Goal: Task Accomplishment & Management: Manage account settings

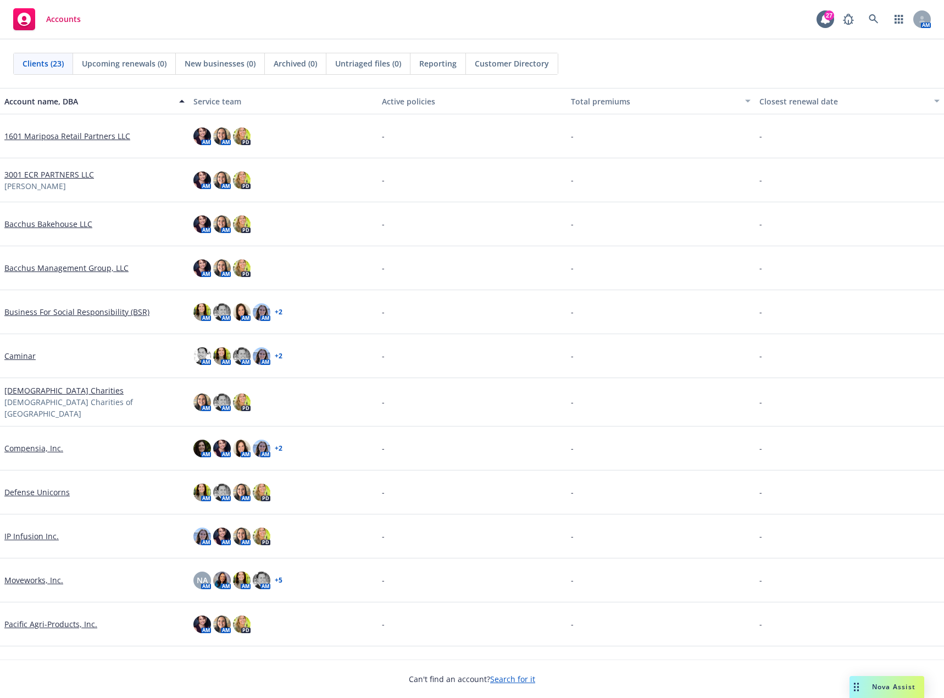
click at [77, 620] on link "Pacific Agri-Products, Inc." at bounding box center [50, 624] width 93 height 12
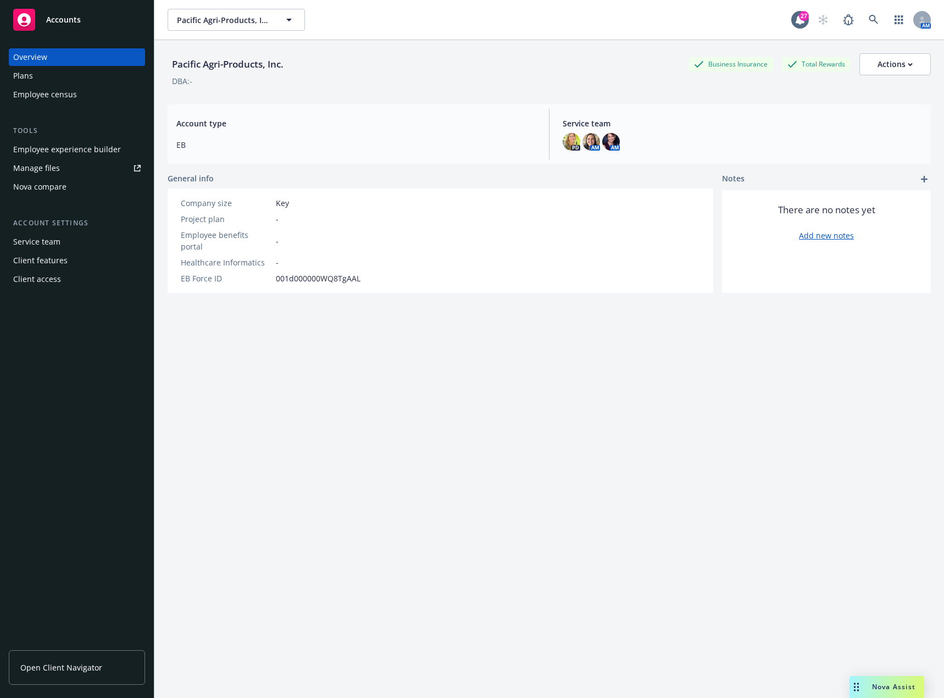
click at [57, 170] on div "Manage files" at bounding box center [36, 168] width 47 height 18
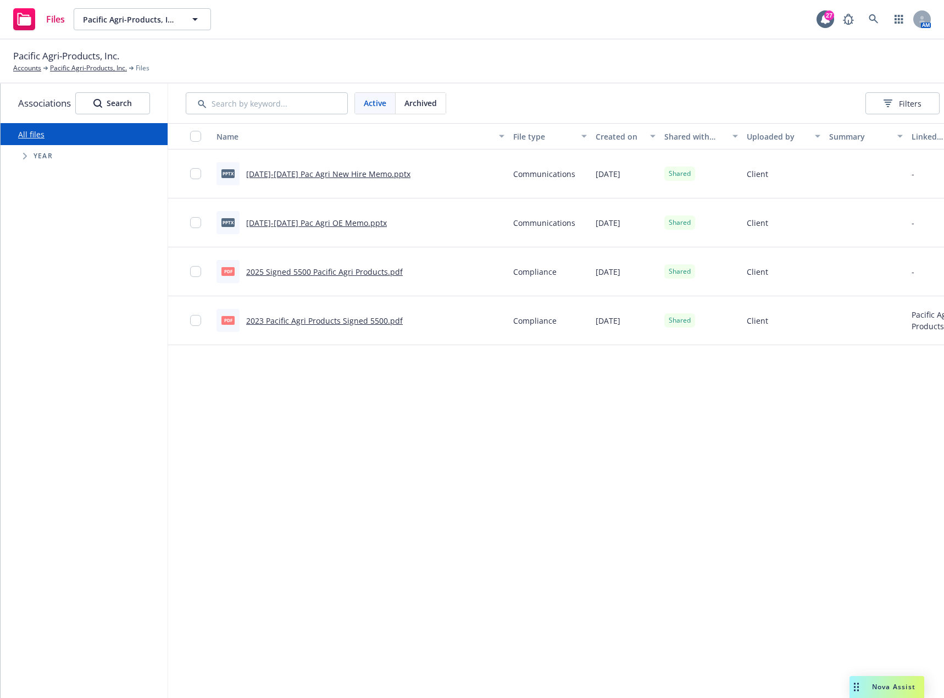
scroll to position [0, 102]
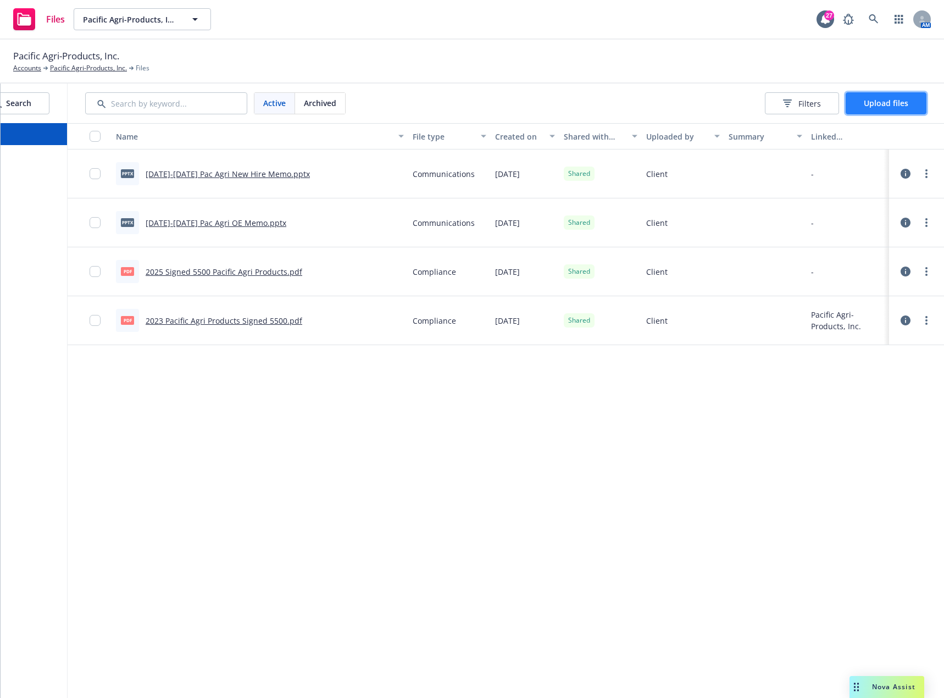
click at [883, 100] on span "Upload files" at bounding box center [886, 103] width 45 height 10
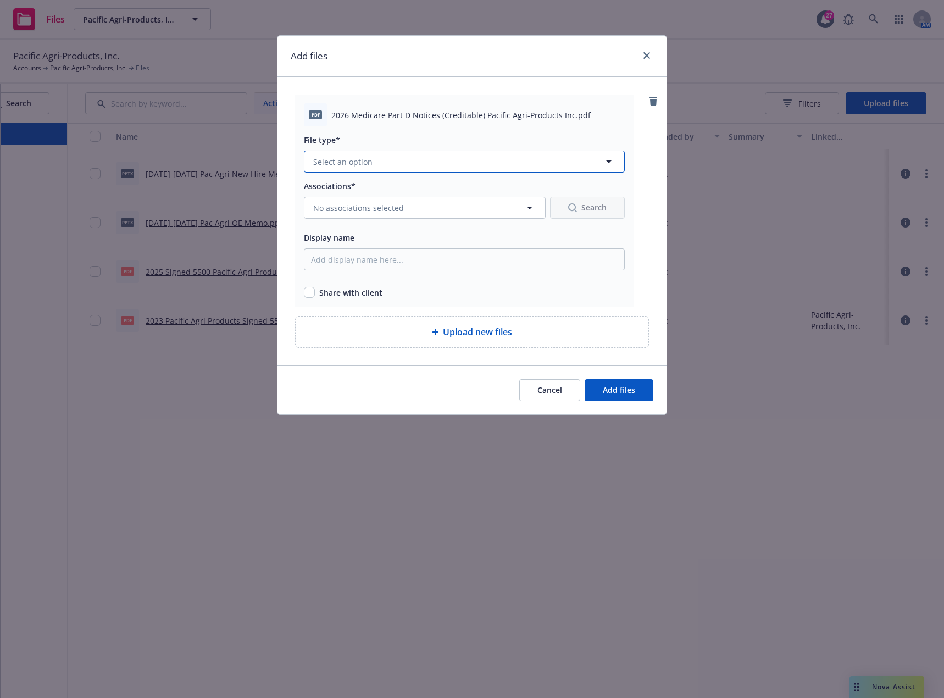
click at [402, 166] on button "Select an option" at bounding box center [464, 162] width 321 height 22
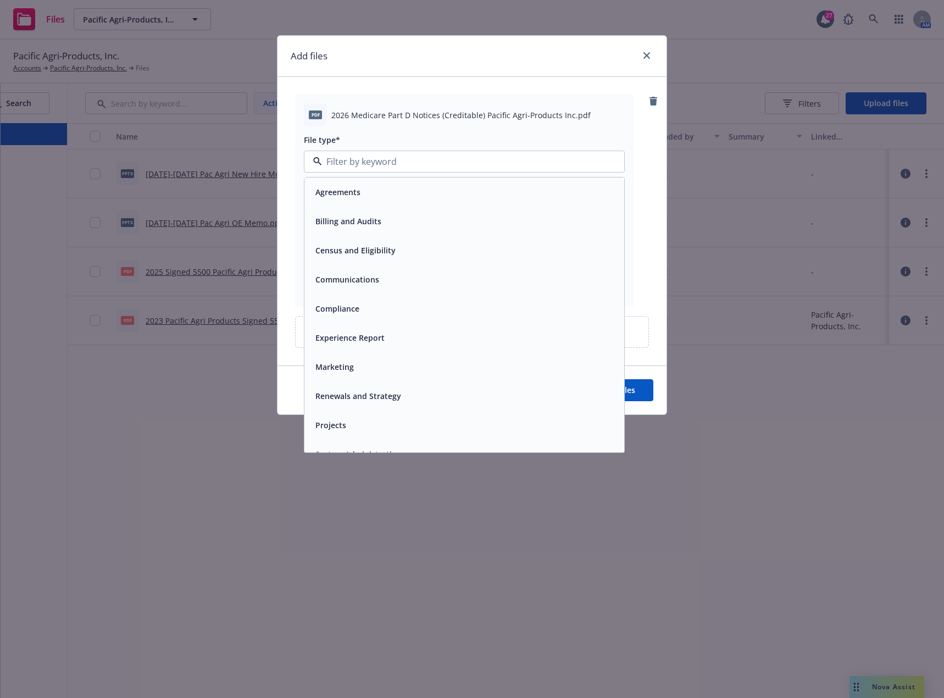
click at [348, 306] on span "Compliance" at bounding box center [338, 309] width 44 height 12
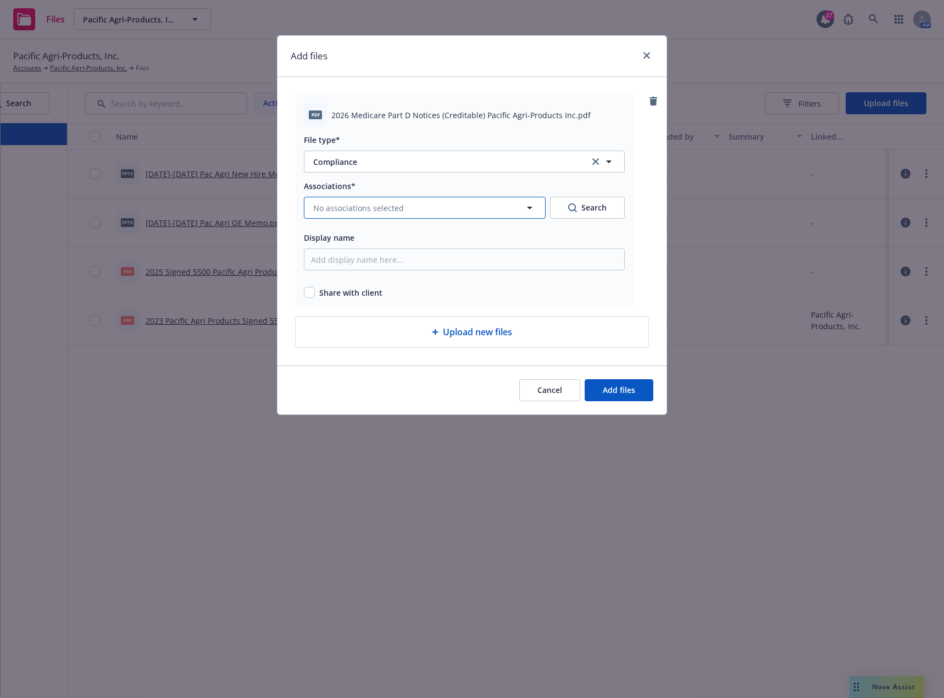
click at [354, 205] on span "No associations selected" at bounding box center [358, 208] width 91 height 12
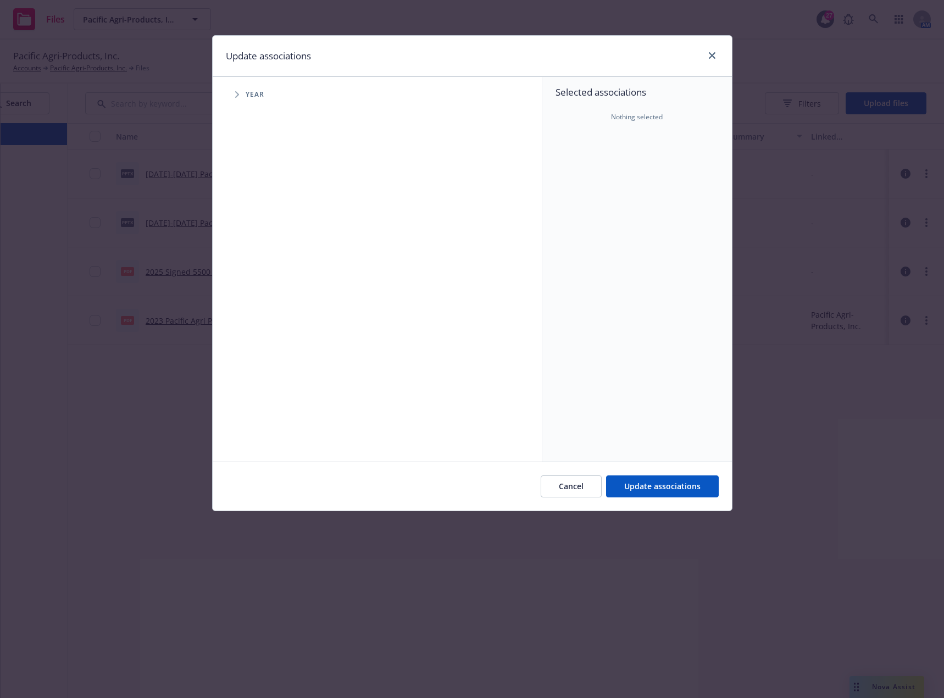
click at [245, 95] on span "Tree Example" at bounding box center [237, 95] width 18 height 18
click at [264, 273] on input "Tree Example" at bounding box center [264, 270] width 11 height 11
checkbox input "true"
click at [651, 487] on span "Update associations" at bounding box center [663, 486] width 76 height 10
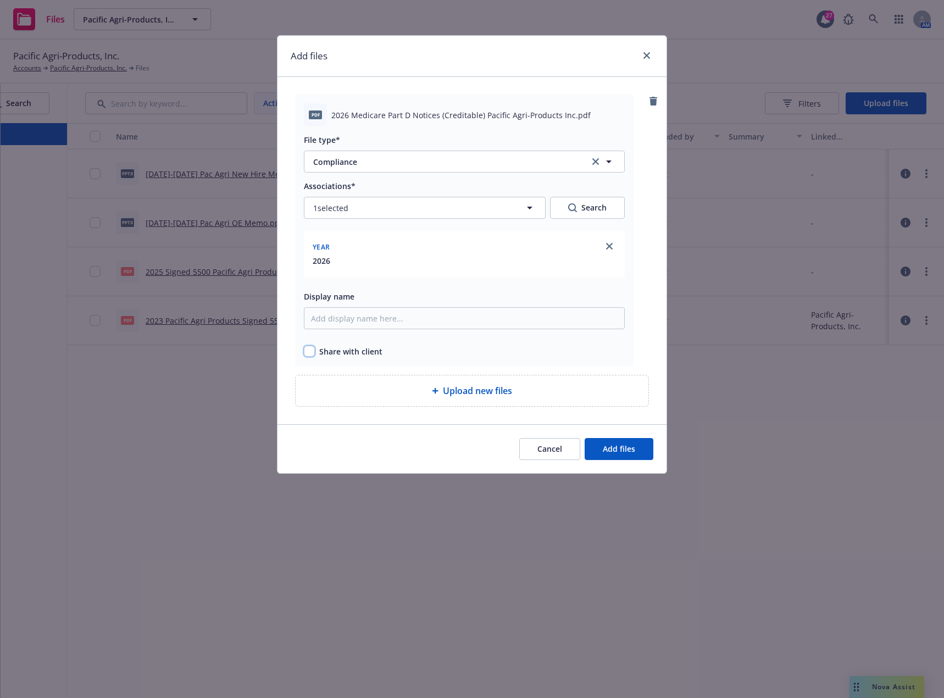
click at [309, 351] on input "checkbox" at bounding box center [309, 351] width 11 height 11
checkbox input "true"
click at [476, 395] on span "Upload new files" at bounding box center [477, 390] width 69 height 13
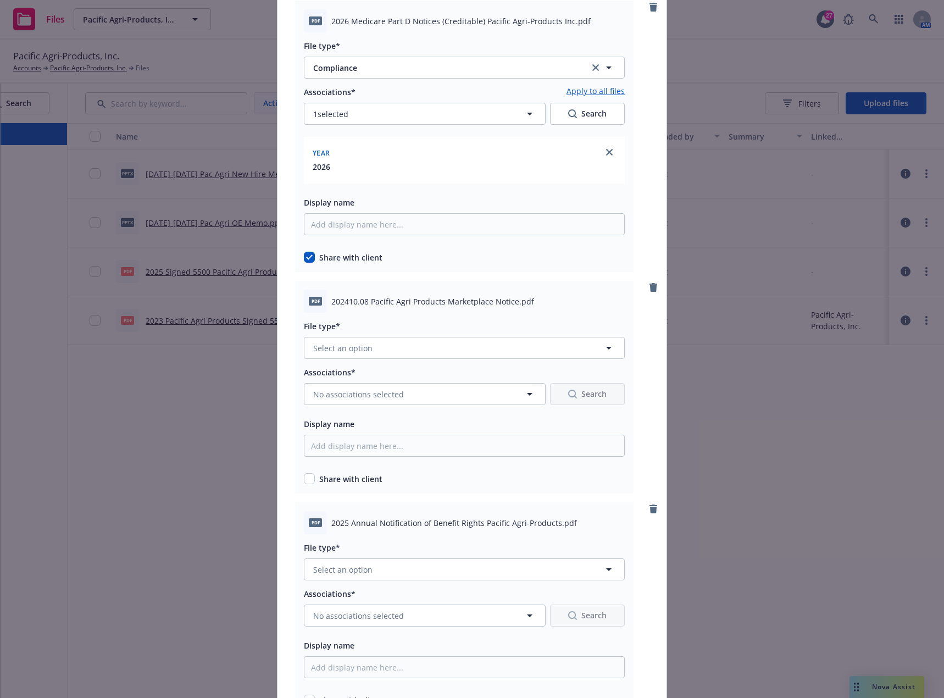
scroll to position [55, 0]
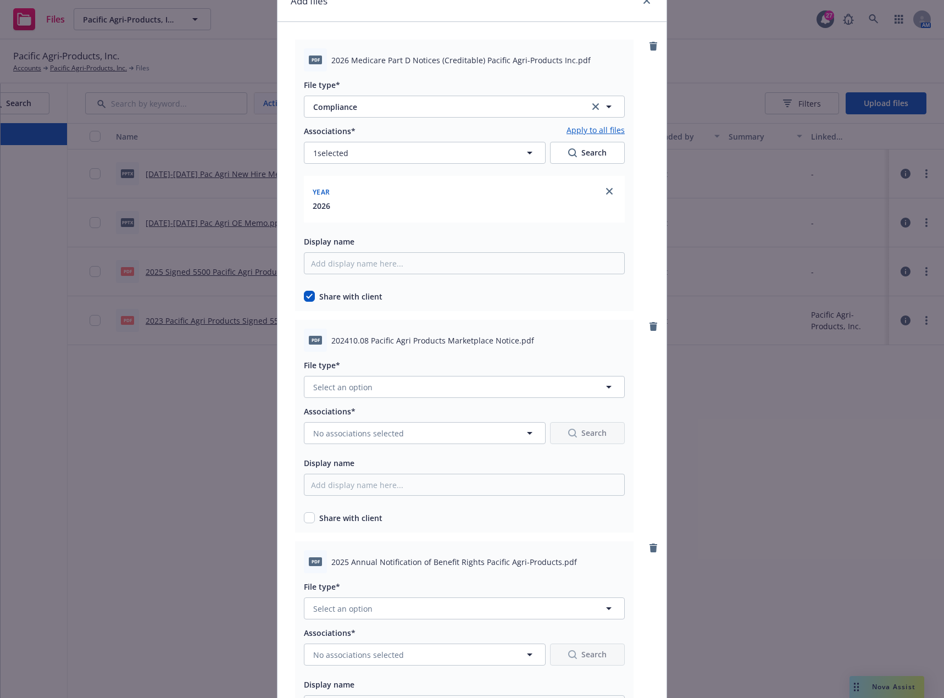
click at [584, 129] on link "Apply to all files" at bounding box center [596, 130] width 58 height 13
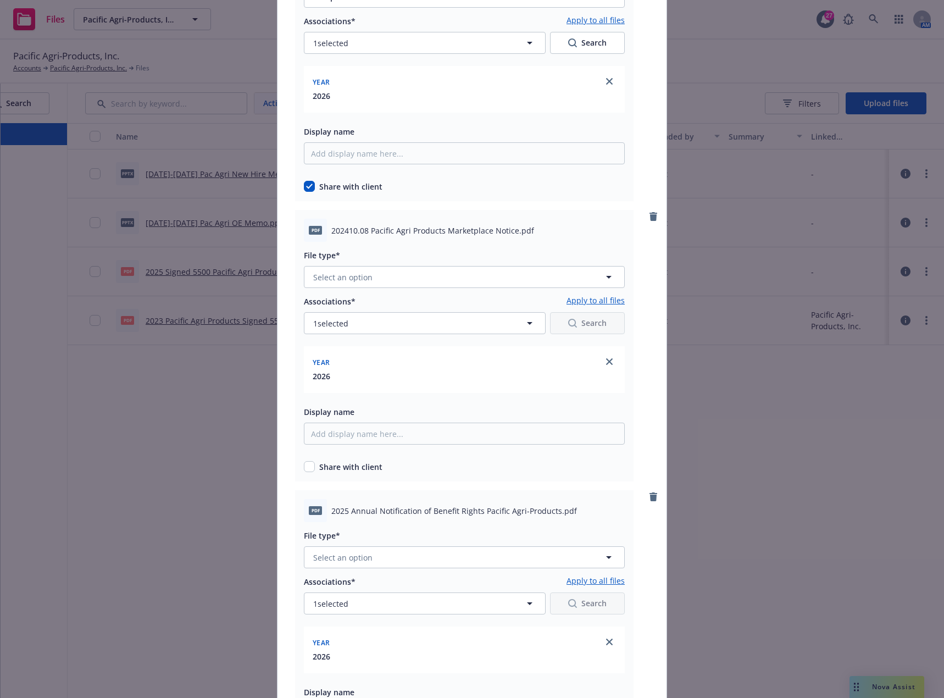
scroll to position [220, 0]
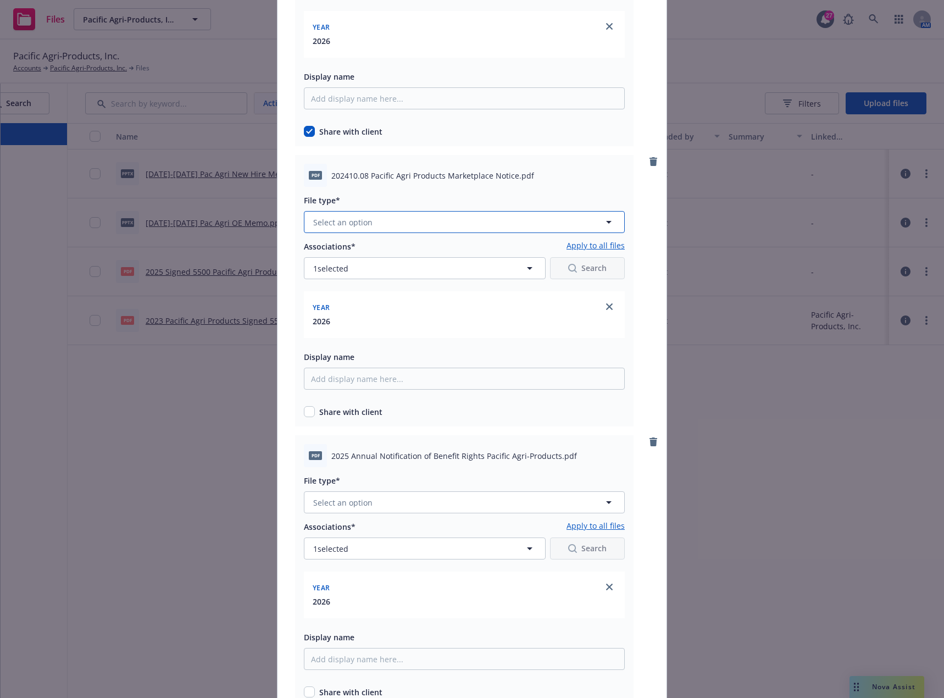
click at [394, 220] on button "Select an option" at bounding box center [464, 222] width 321 height 22
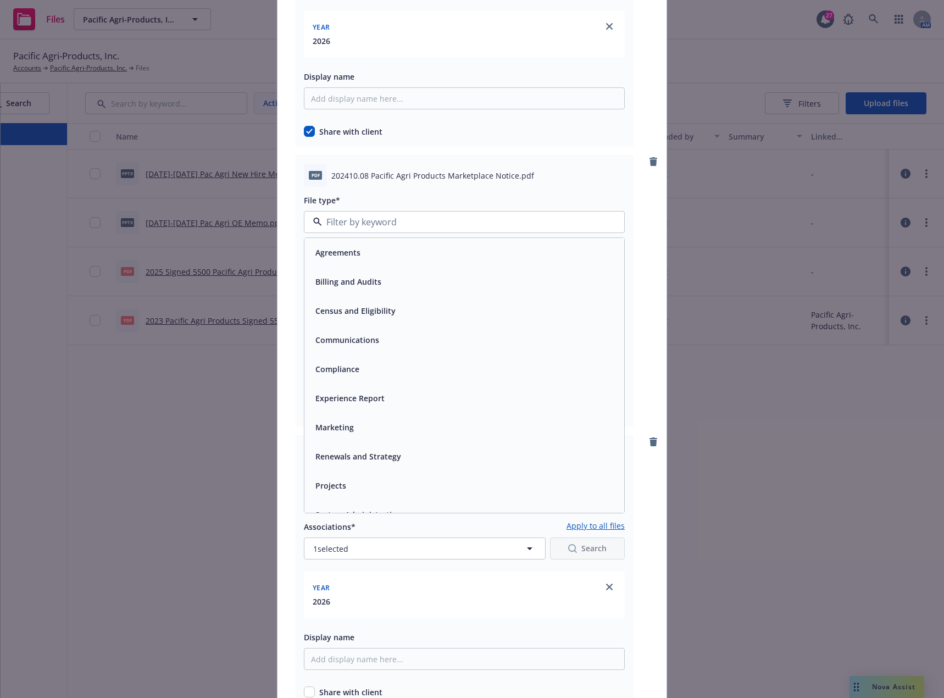
click at [365, 366] on div "Compliance" at bounding box center [464, 369] width 307 height 16
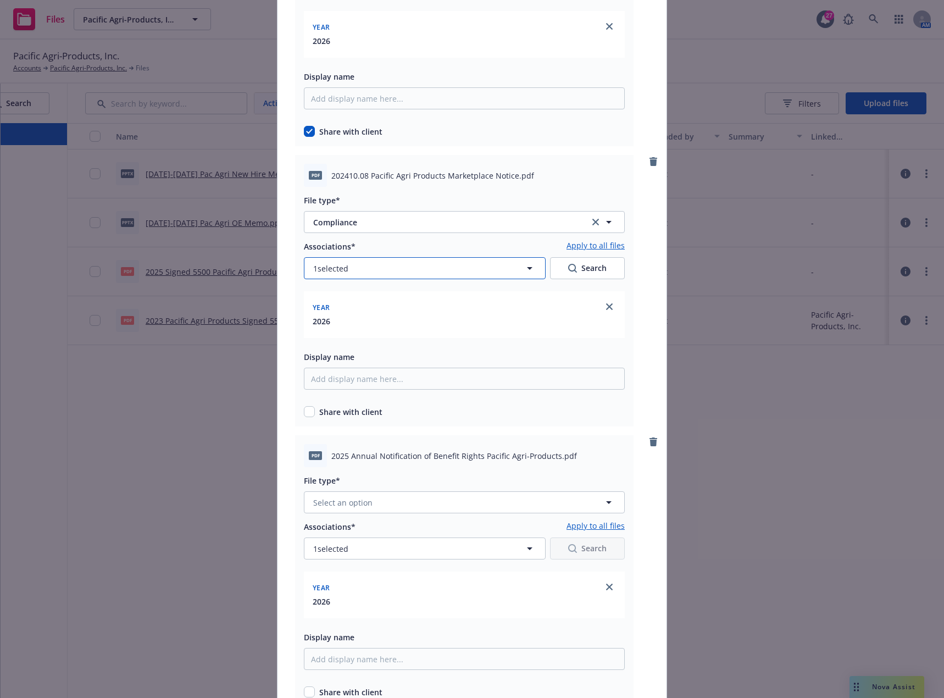
click at [399, 266] on button "1 selected" at bounding box center [425, 268] width 242 height 22
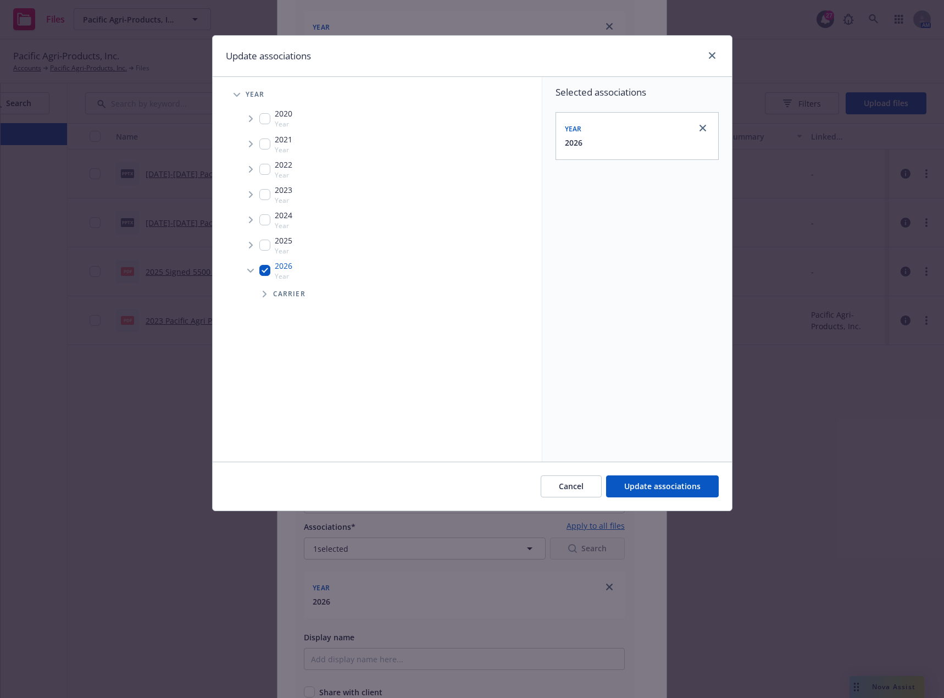
drag, startPoint x: 268, startPoint y: 274, endPoint x: 268, endPoint y: 266, distance: 8.3
click at [268, 273] on input "Tree Example" at bounding box center [264, 270] width 11 height 11
checkbox input "false"
click at [267, 246] on input "Tree Example" at bounding box center [264, 245] width 11 height 11
checkbox input "true"
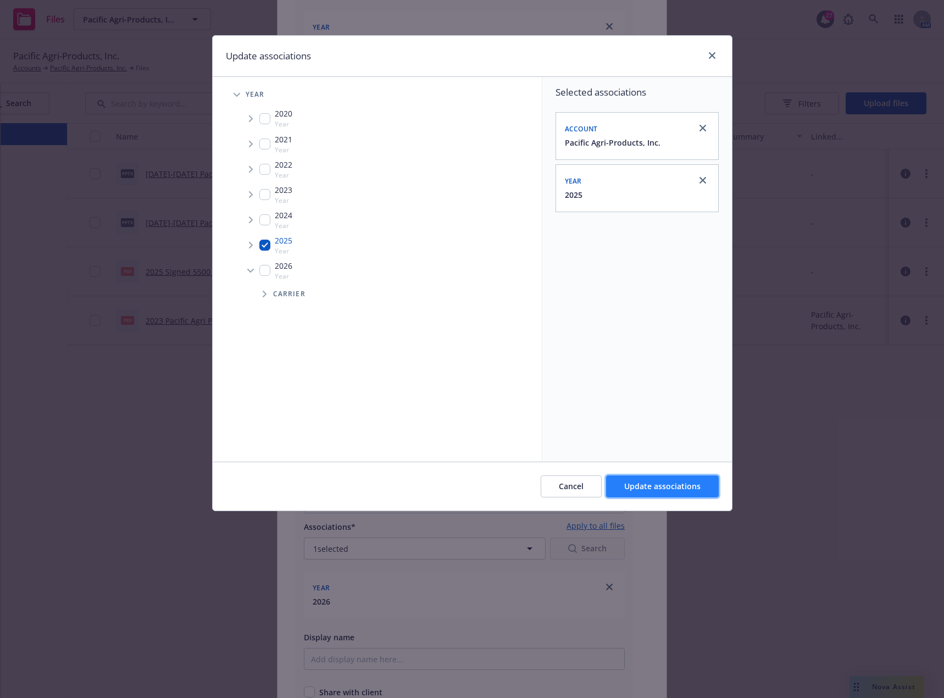
click at [656, 489] on span "Update associations" at bounding box center [663, 486] width 76 height 10
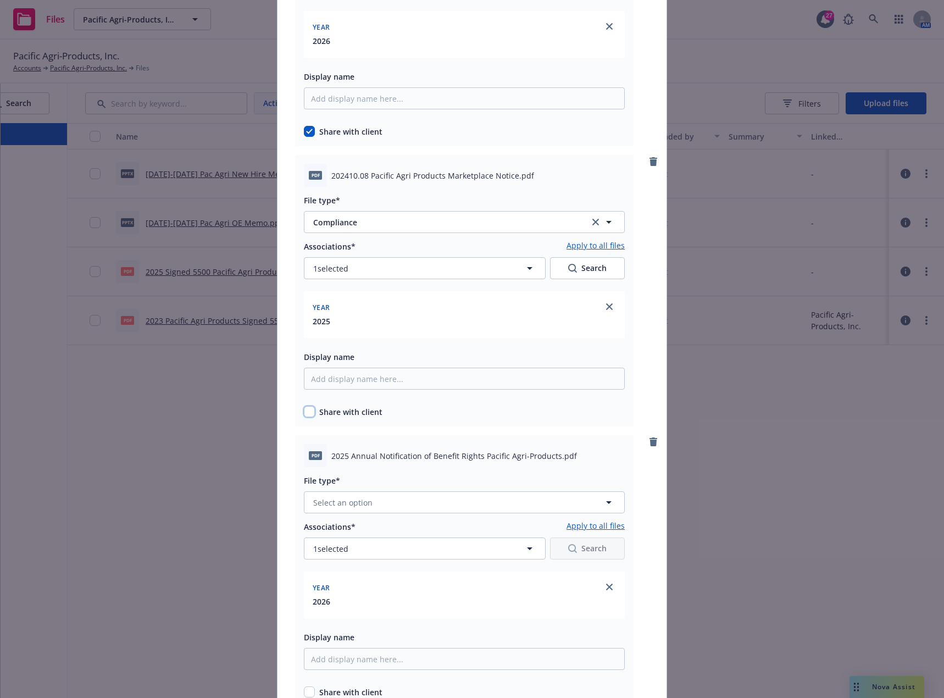
click at [308, 413] on input "checkbox" at bounding box center [309, 411] width 11 height 11
checkbox input "true"
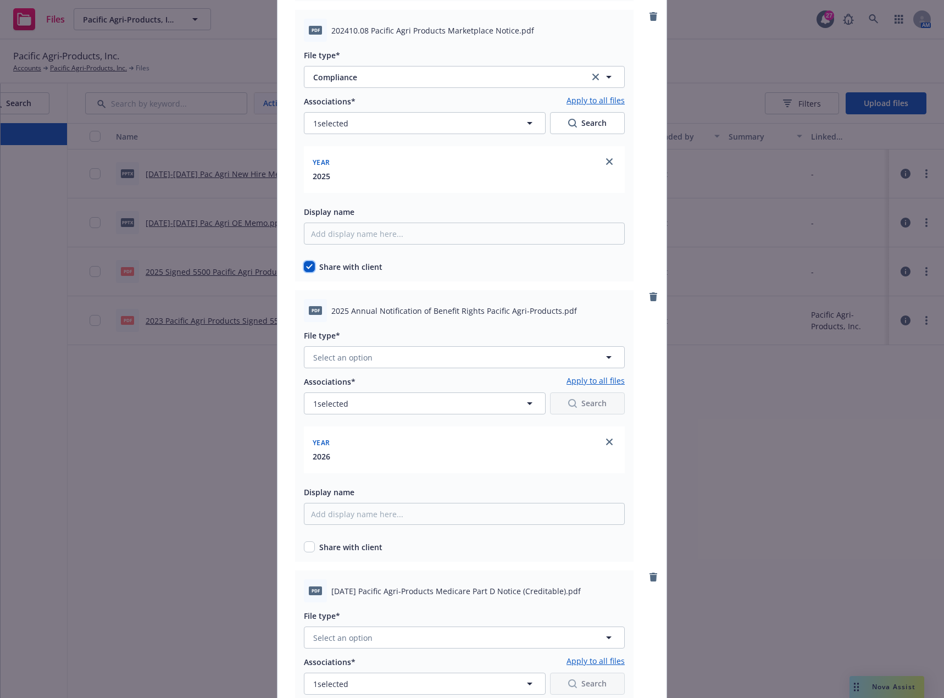
scroll to position [385, 0]
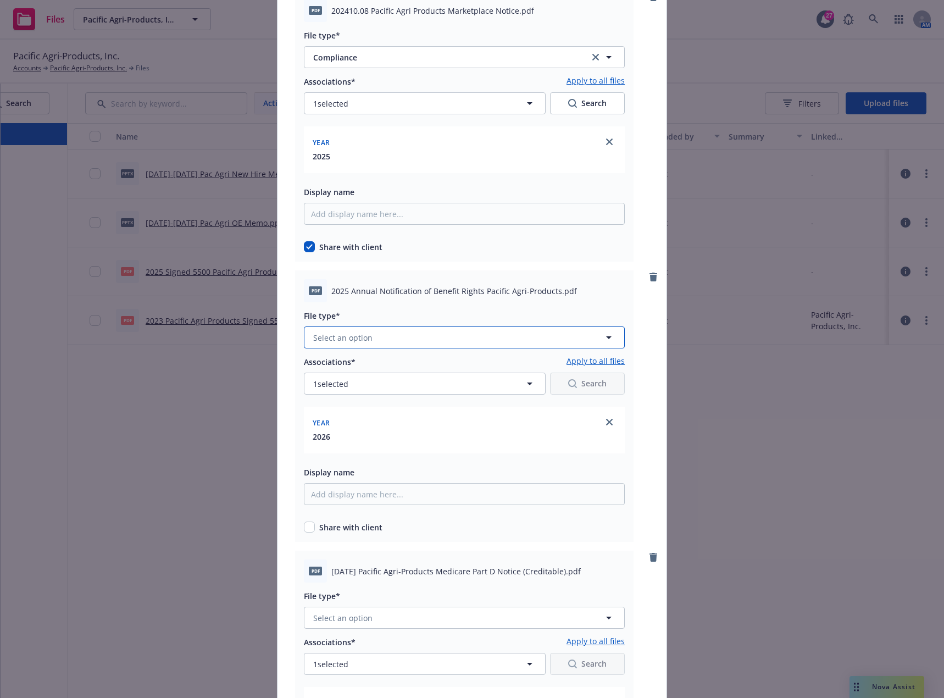
click at [378, 341] on button "Select an option" at bounding box center [464, 338] width 321 height 22
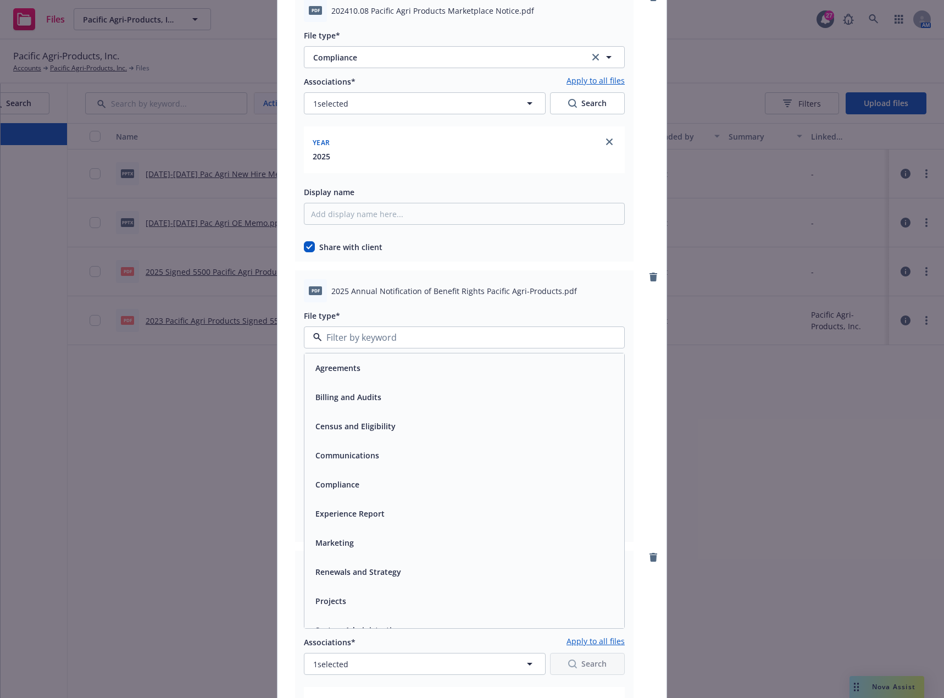
drag, startPoint x: 368, startPoint y: 458, endPoint x: 367, endPoint y: 477, distance: 18.7
click at [367, 477] on div "Agreements Billing and Audits Census and Eligibility Communications Compliance …" at bounding box center [465, 498] width 320 height 291
click at [362, 482] on div "Compliance" at bounding box center [464, 485] width 307 height 16
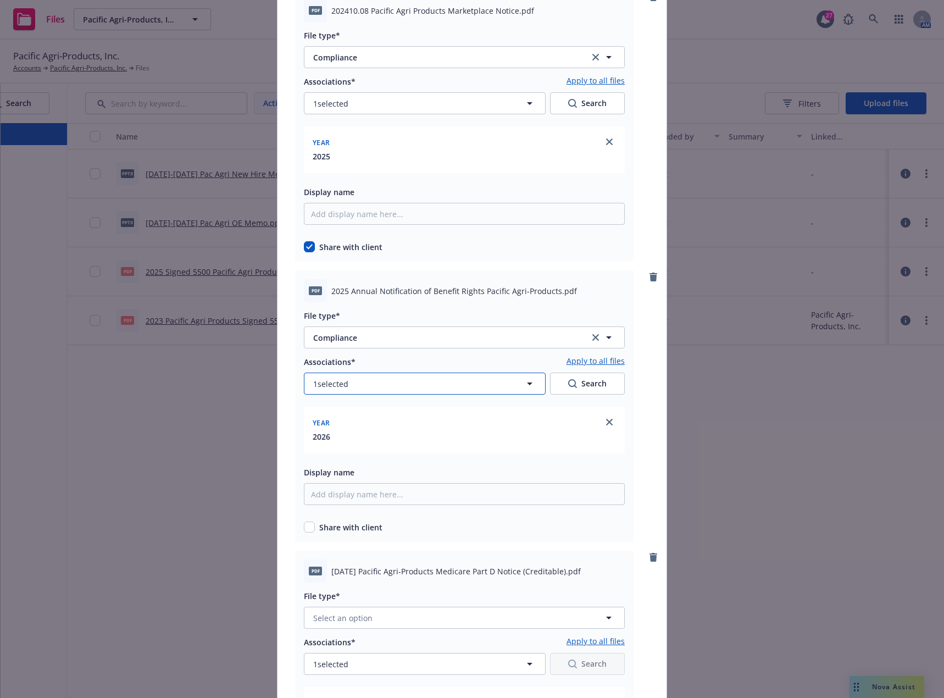
click at [345, 388] on span "1 selected" at bounding box center [330, 384] width 35 height 12
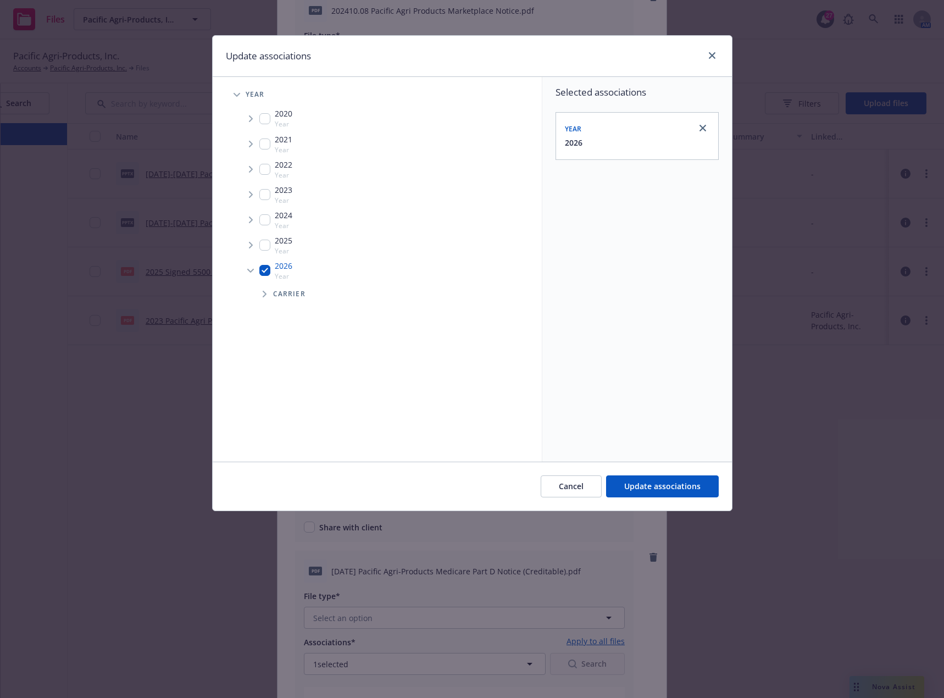
click at [262, 268] on input "Tree Example" at bounding box center [264, 270] width 11 height 11
checkbox input "false"
click at [263, 247] on input "Tree Example" at bounding box center [264, 245] width 11 height 11
checkbox input "true"
click at [645, 487] on span "Update associations" at bounding box center [663, 486] width 76 height 10
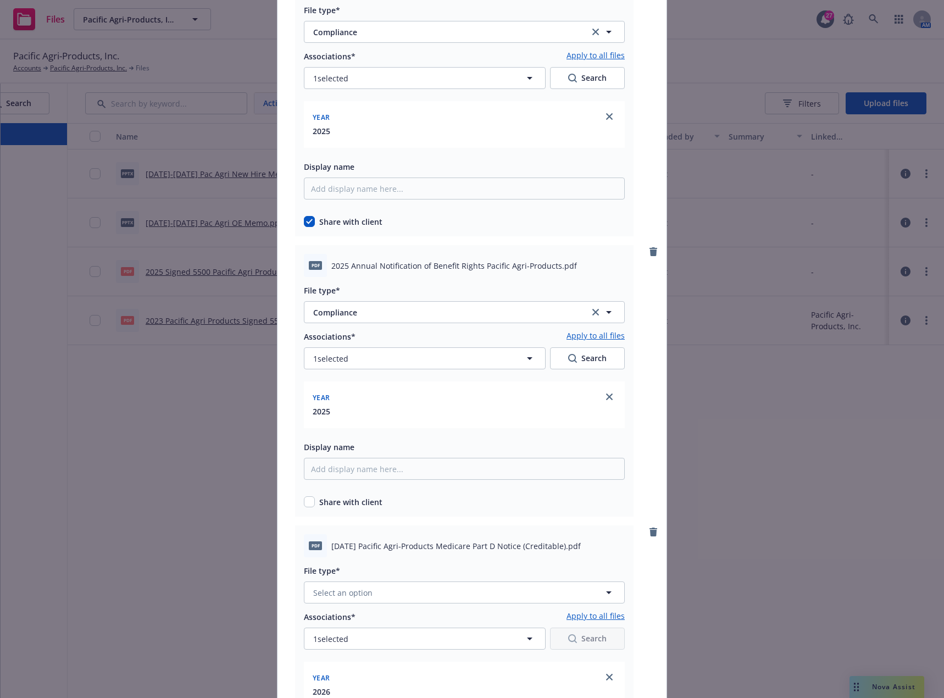
scroll to position [440, 0]
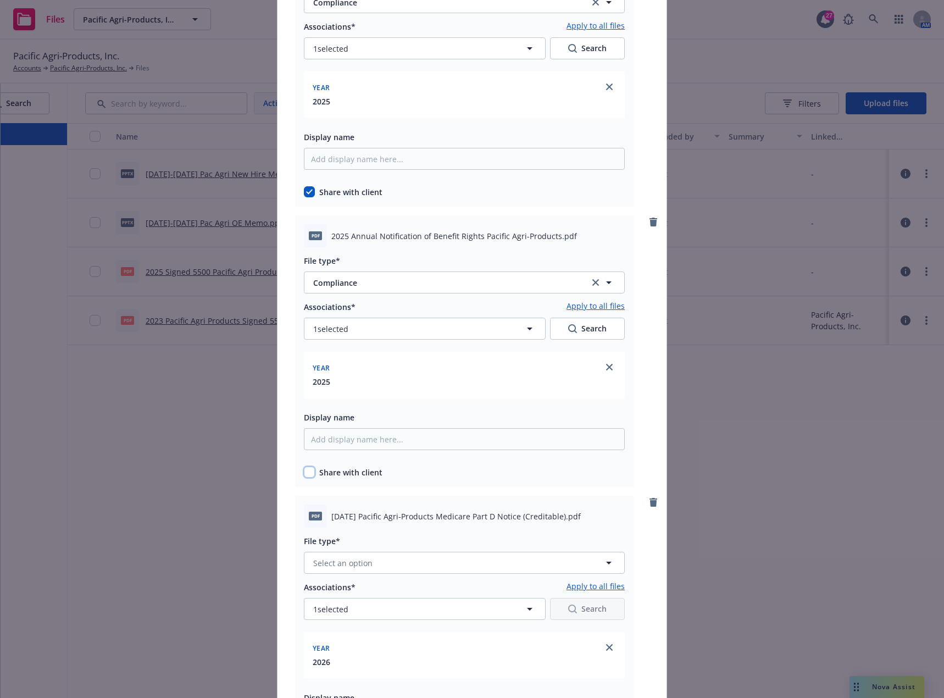
click at [308, 471] on input "checkbox" at bounding box center [309, 472] width 11 height 11
checkbox input "true"
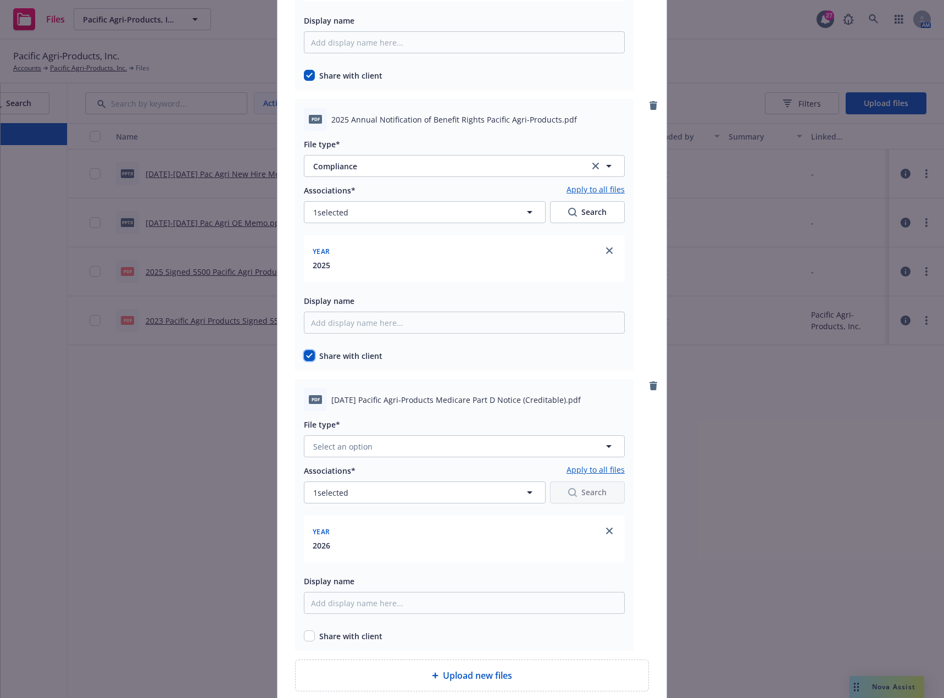
scroll to position [652, 0]
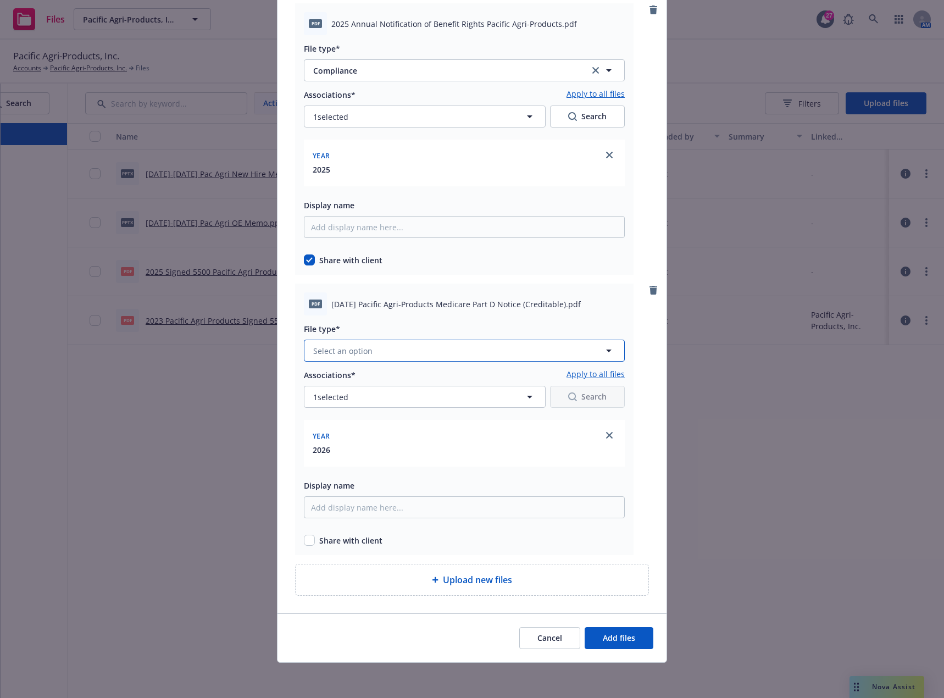
click at [397, 356] on button "Select an option" at bounding box center [464, 351] width 321 height 22
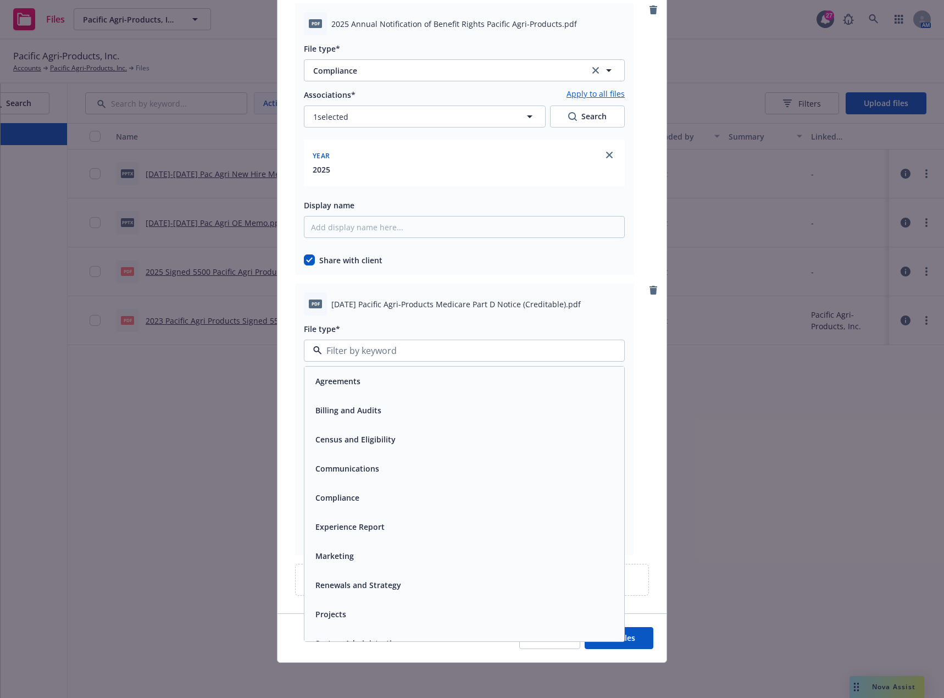
click at [362, 488] on div "Compliance" at bounding box center [465, 497] width 320 height 29
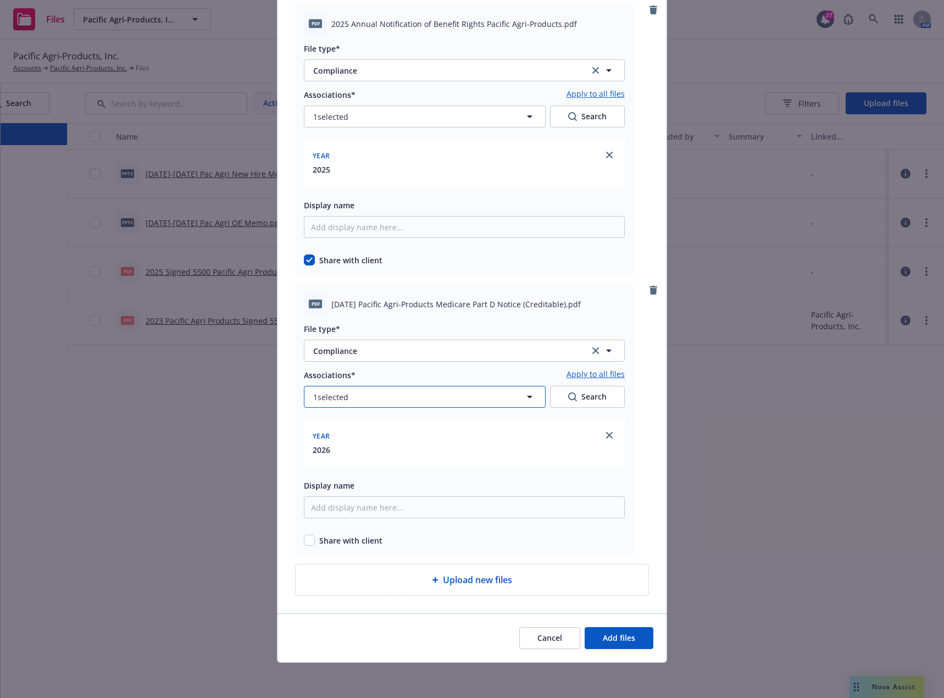
click at [379, 397] on button "1 selected" at bounding box center [425, 397] width 242 height 22
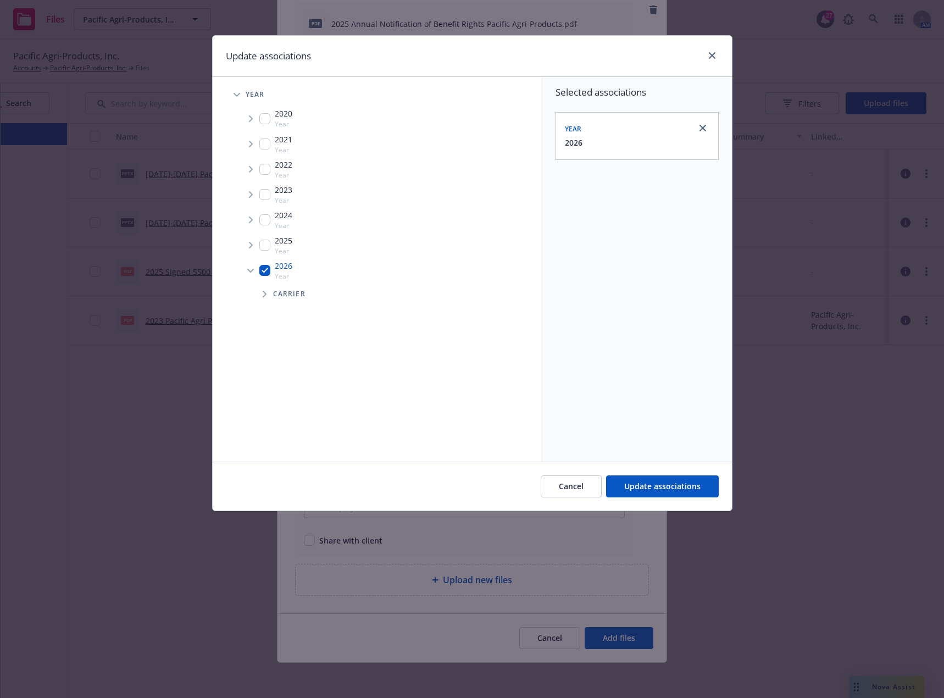
click at [270, 247] on input "Tree Example" at bounding box center [264, 245] width 11 height 11
checkbox input "true"
click at [263, 268] on input "Tree Example" at bounding box center [264, 270] width 11 height 11
checkbox input "false"
click at [630, 484] on span "Update associations" at bounding box center [663, 486] width 76 height 10
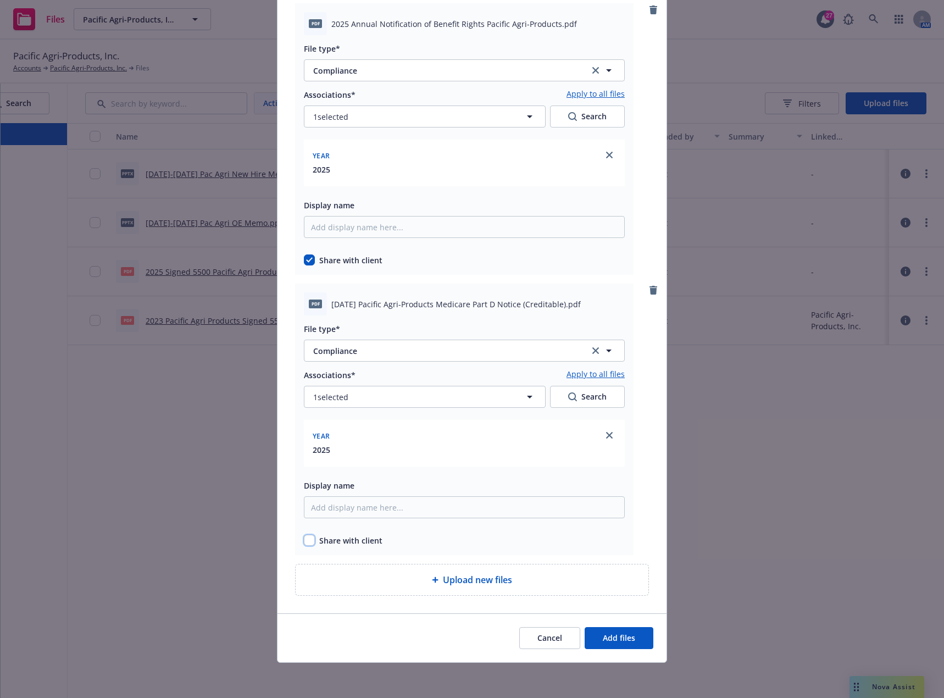
click at [304, 544] on input "checkbox" at bounding box center [309, 540] width 11 height 11
checkbox input "true"
click at [603, 636] on span "Add files" at bounding box center [619, 638] width 32 height 10
